Goal: Task Accomplishment & Management: Complete application form

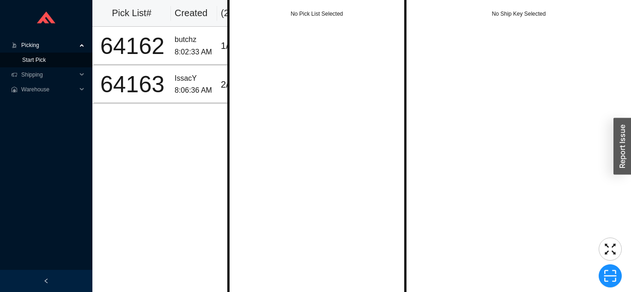
click at [37, 62] on link "Start Pick" at bounding box center [34, 60] width 24 height 6
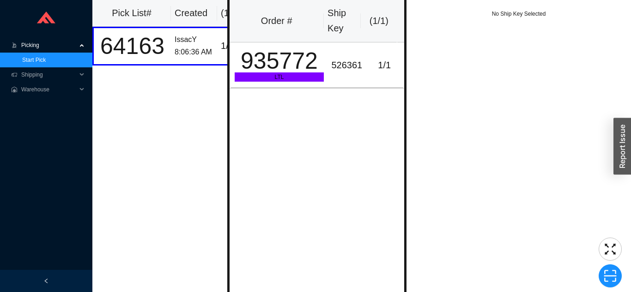
click at [28, 39] on span "Picking" at bounding box center [48, 45] width 55 height 15
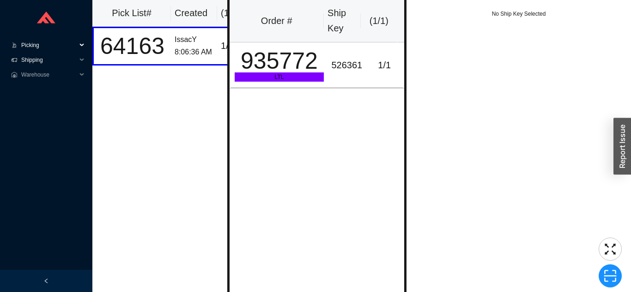
click at [28, 59] on span "Shipping" at bounding box center [48, 60] width 55 height 15
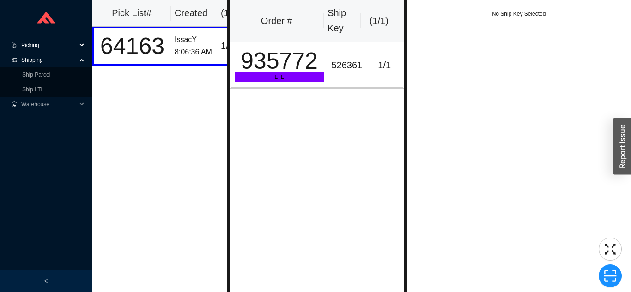
click at [44, 72] on link "Ship Parcel" at bounding box center [36, 75] width 28 height 6
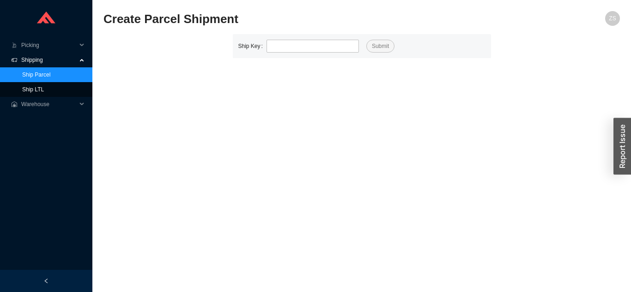
click at [42, 86] on link "Ship LTL" at bounding box center [33, 89] width 22 height 6
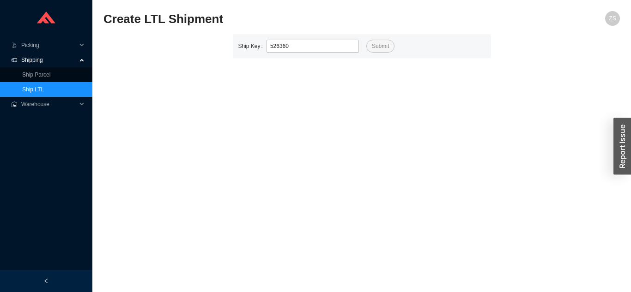
type input "526360"
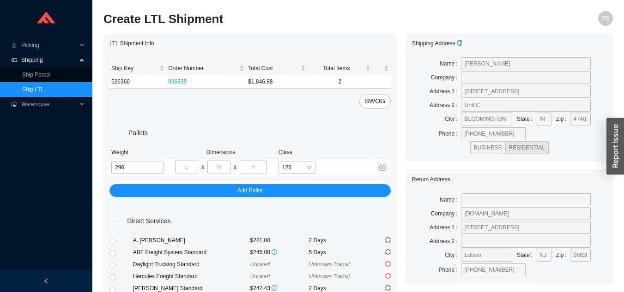
type input "296"
type input "43"
type input "74"
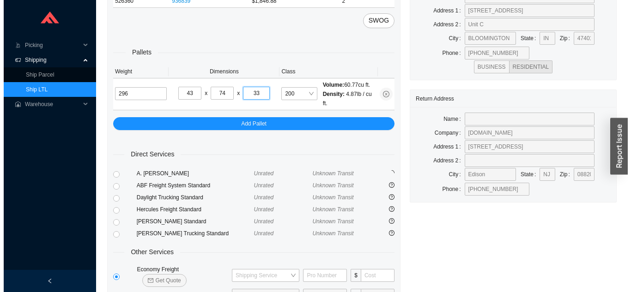
scroll to position [126, 0]
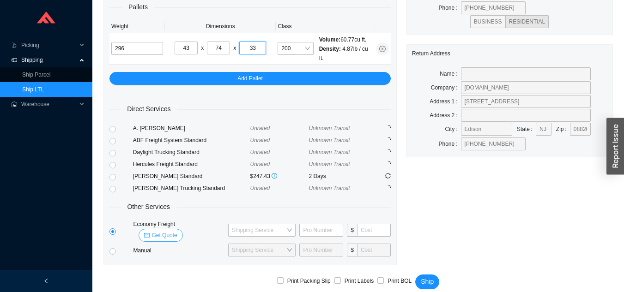
type input "33"
click at [182, 229] on button "Get Quote" at bounding box center [161, 235] width 44 height 13
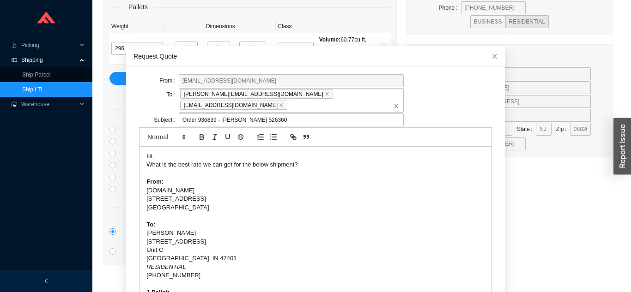
scroll to position [33, 0]
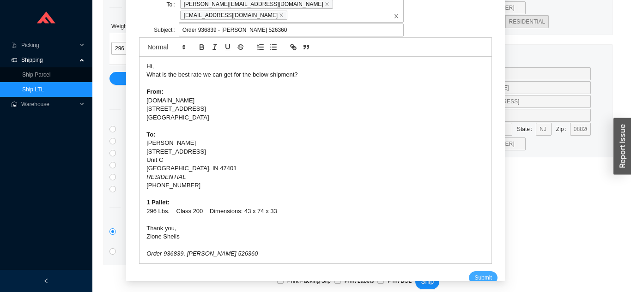
click at [474, 273] on span "Submit" at bounding box center [482, 277] width 17 height 9
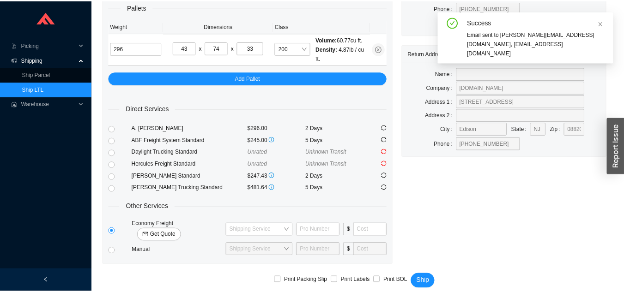
scroll to position [11, 0]
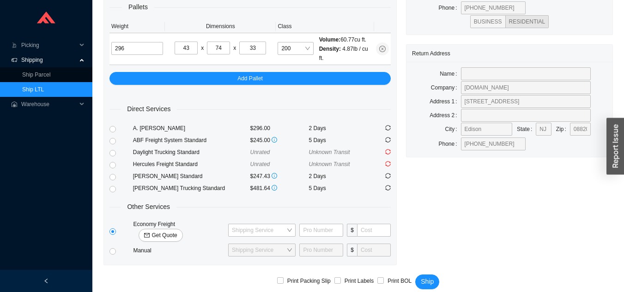
click at [44, 91] on link "Ship LTL" at bounding box center [33, 89] width 22 height 6
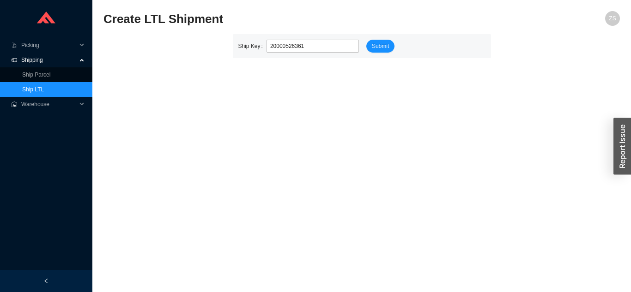
type input "526361"
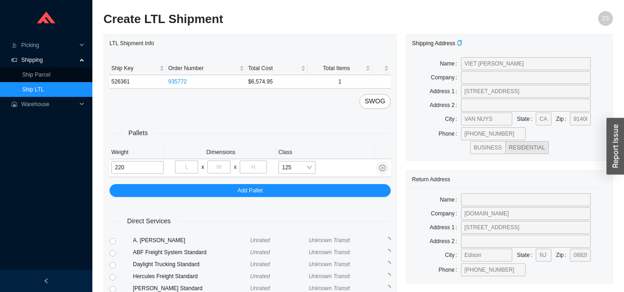
type input "220"
click at [191, 163] on input "tel" at bounding box center [186, 167] width 23 height 13
type input "48"
click at [224, 171] on input "tel" at bounding box center [218, 167] width 23 height 13
type input "32"
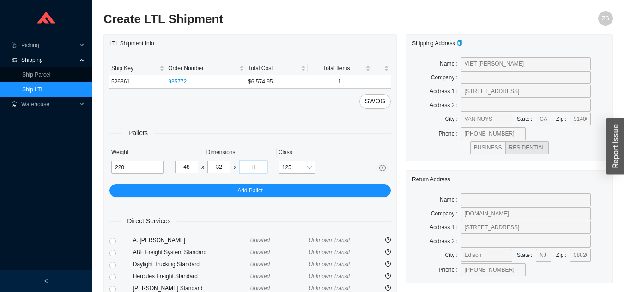
click at [260, 172] on input "tel" at bounding box center [253, 167] width 27 height 13
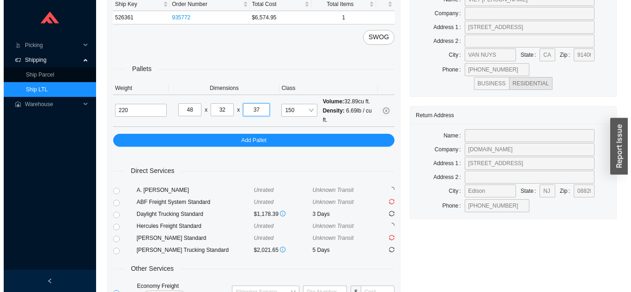
scroll to position [126, 0]
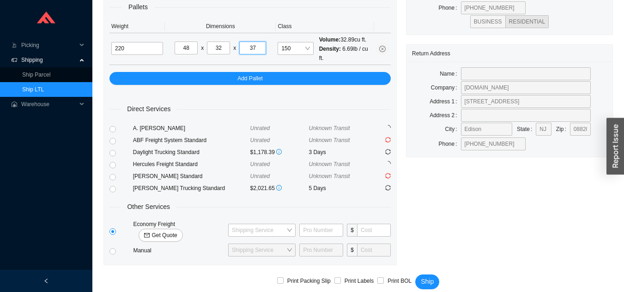
type input "37"
click at [177, 231] on span "Get Quote" at bounding box center [164, 235] width 25 height 9
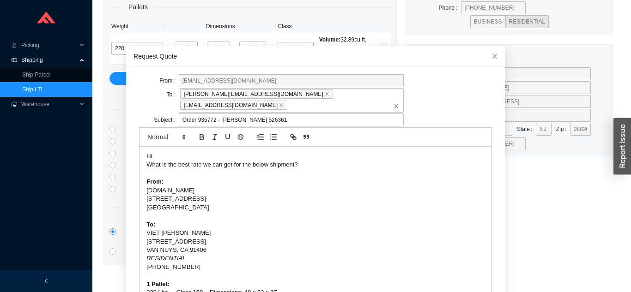
scroll to position [24, 0]
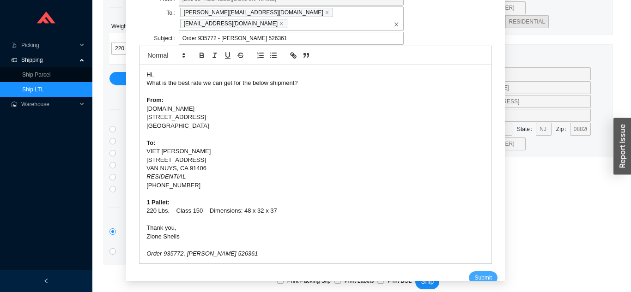
click at [482, 272] on button "Submit" at bounding box center [483, 278] width 28 height 13
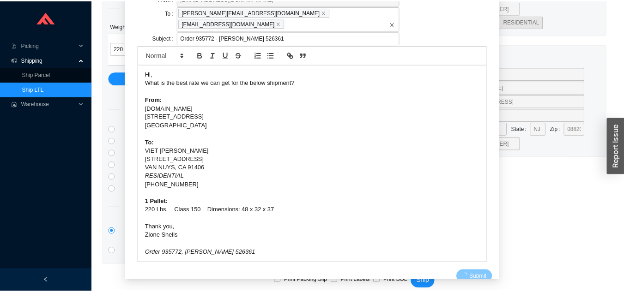
scroll to position [11, 0]
